Goal: Task Accomplishment & Management: Manage account settings

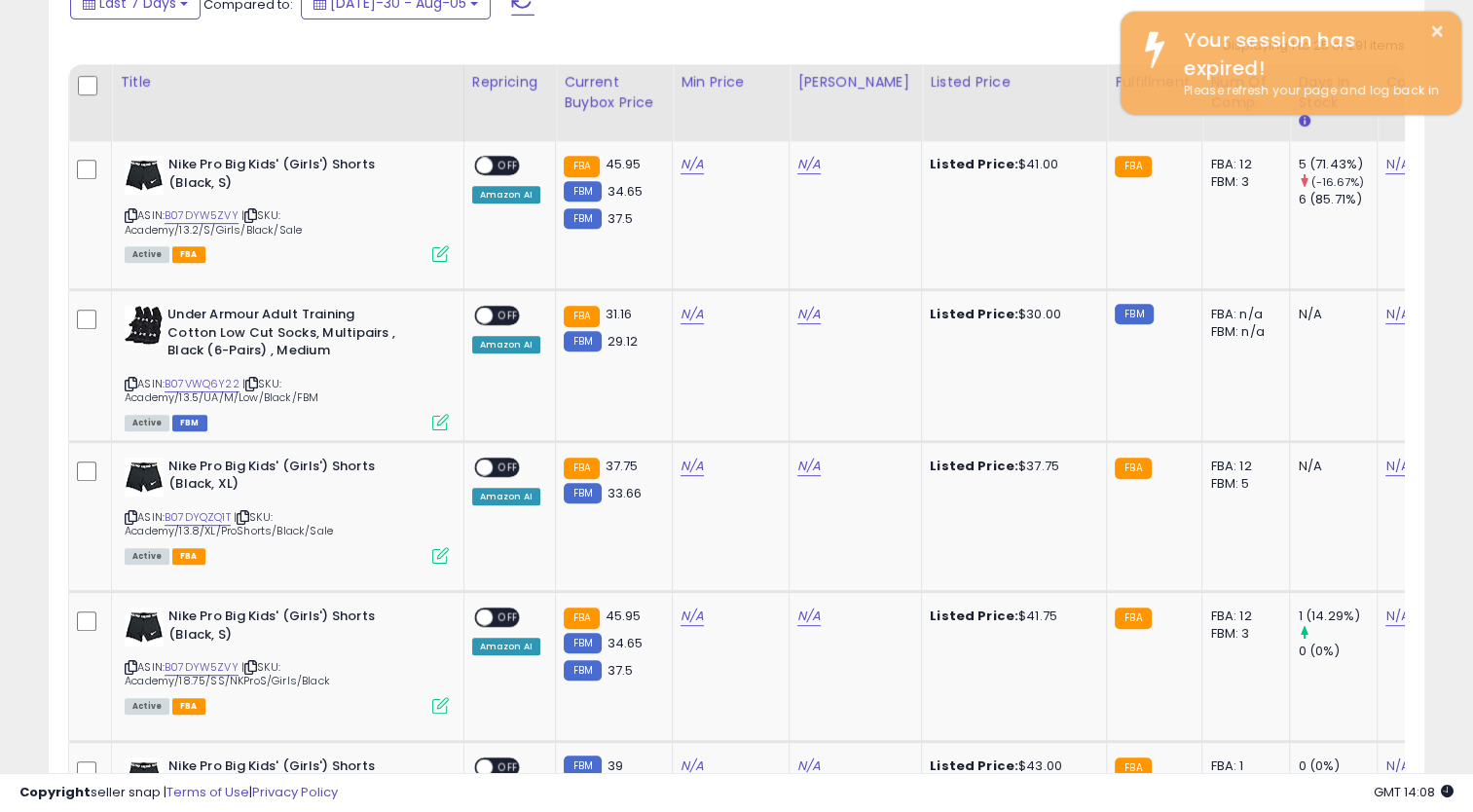
scroll to position [399, 796]
